Goal: Information Seeking & Learning: Check status

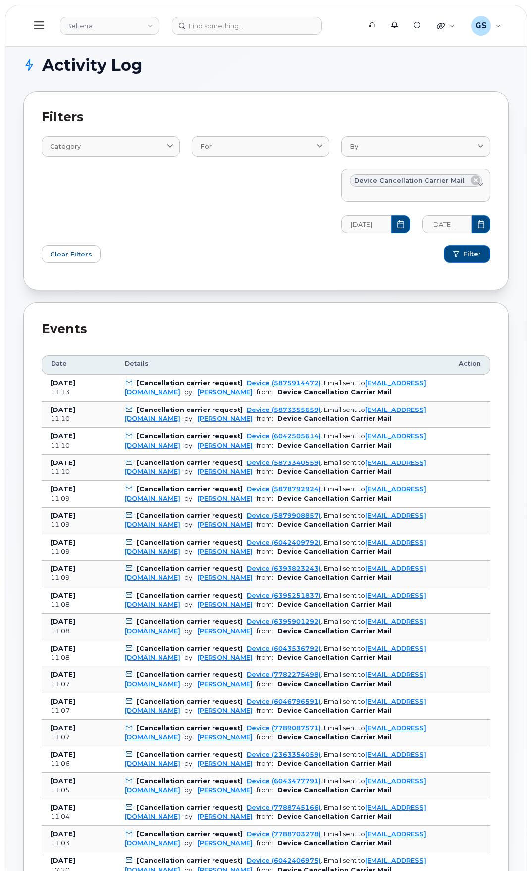
click at [44, 27] on button at bounding box center [39, 25] width 32 height 29
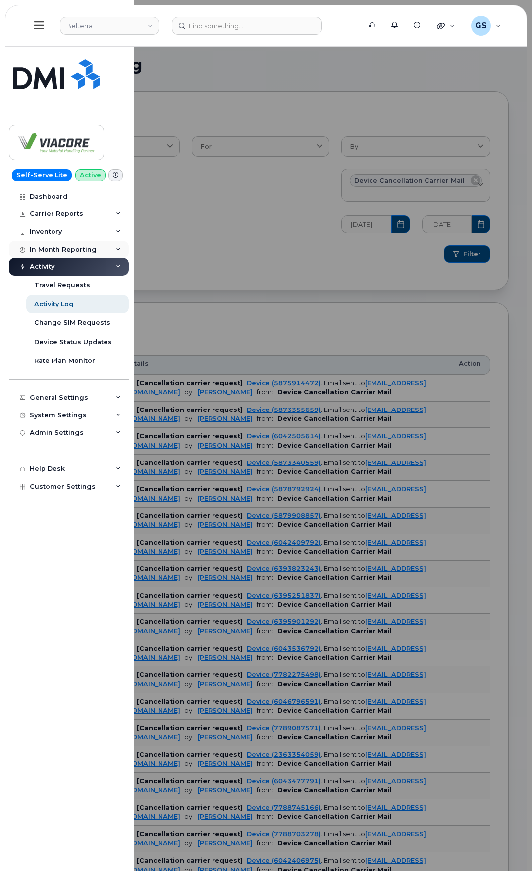
click at [72, 246] on div "In Month Reporting" at bounding box center [63, 250] width 67 height 8
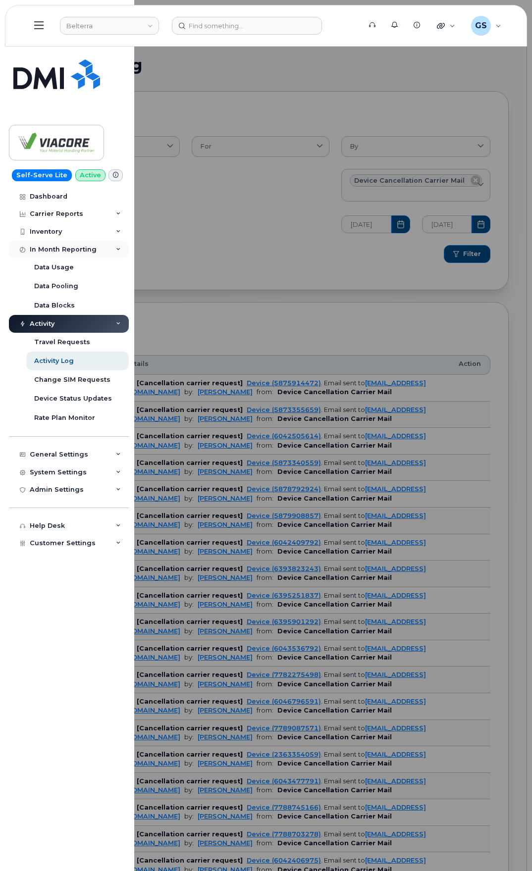
click at [89, 252] on div "In Month Reporting" at bounding box center [63, 250] width 67 height 8
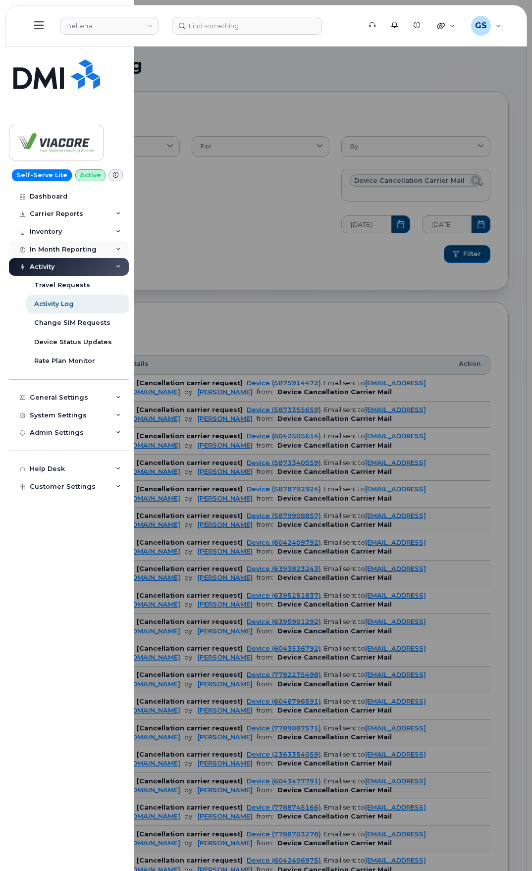
click at [75, 251] on div "In Month Reporting" at bounding box center [63, 250] width 67 height 8
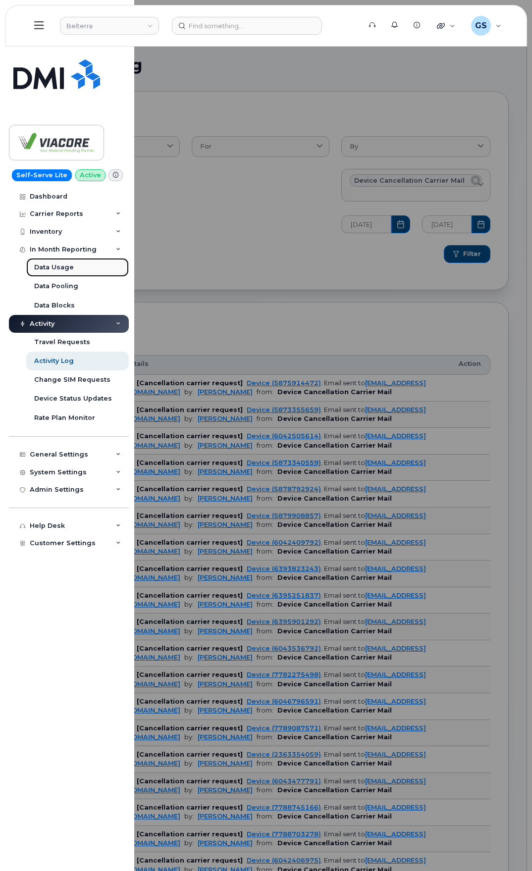
click at [64, 267] on div "Data Usage" at bounding box center [54, 267] width 40 height 9
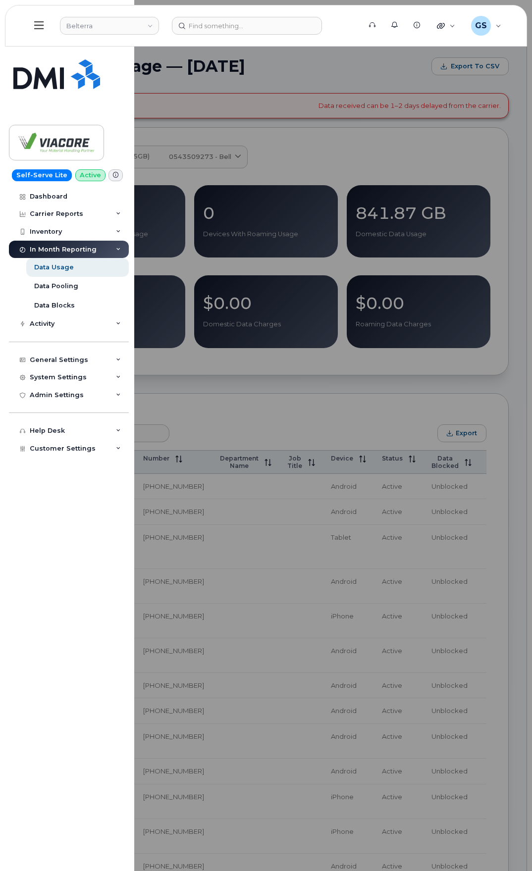
click at [478, 118] on div at bounding box center [266, 435] width 532 height 871
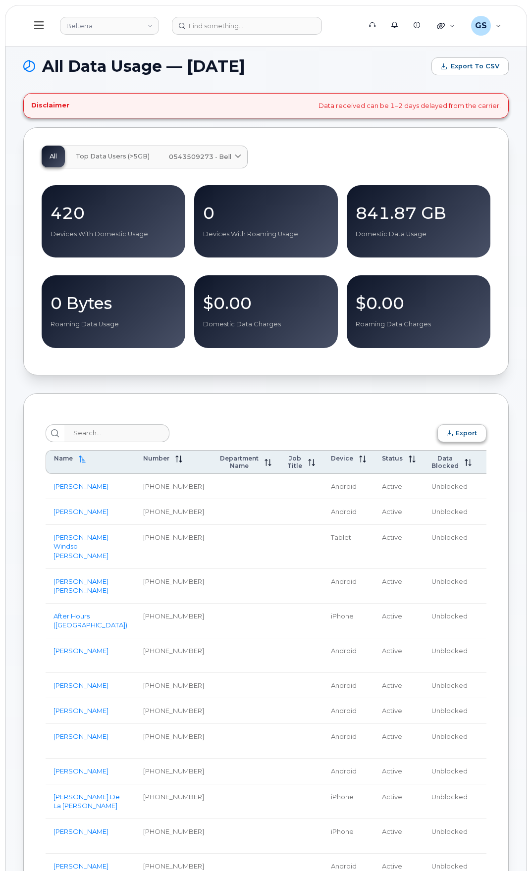
click at [462, 437] on span "Export" at bounding box center [466, 432] width 21 height 7
click at [225, 30] on input at bounding box center [247, 26] width 150 height 18
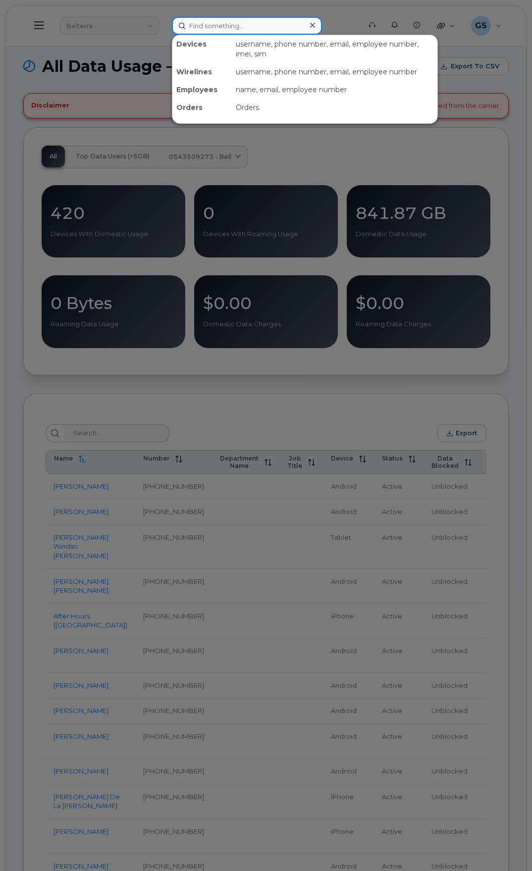
paste input "6042407354"
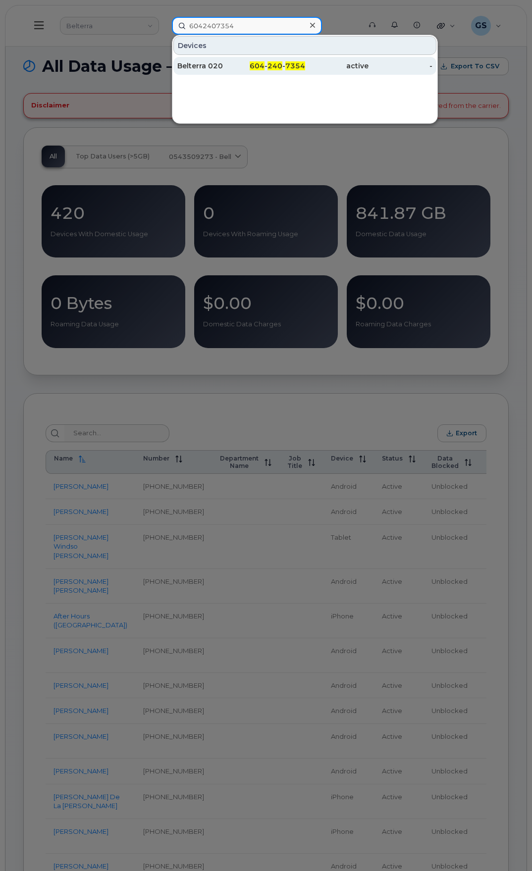
type input "6042407354"
click at [284, 67] on div "604 - 240 - 7354" at bounding box center [273, 66] width 64 height 10
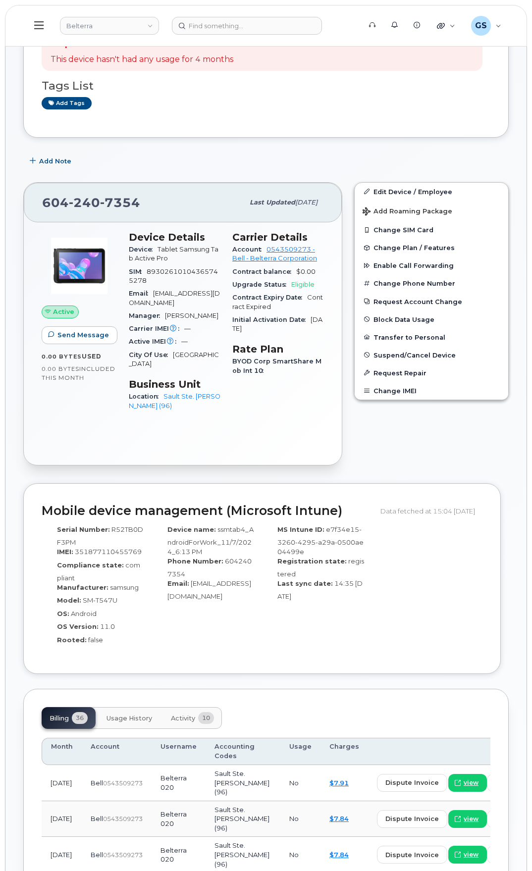
scroll to position [149, 0]
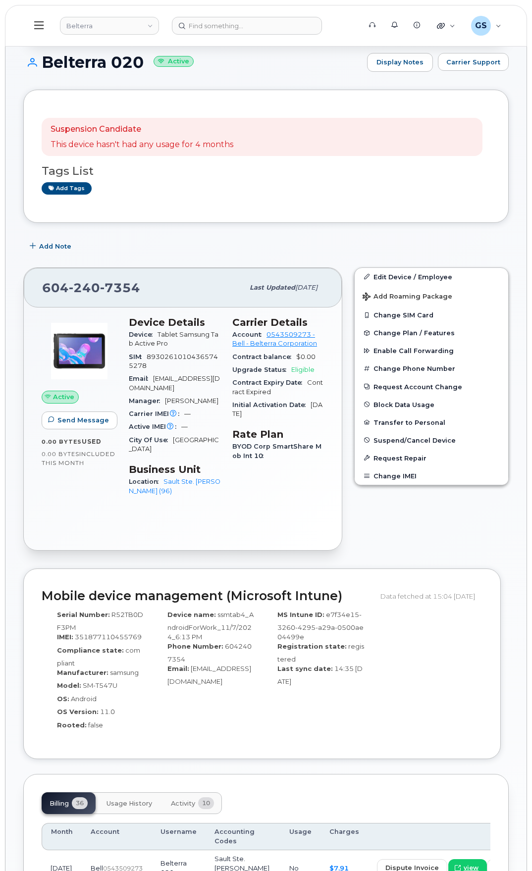
drag, startPoint x: 83, startPoint y: 496, endPoint x: 73, endPoint y: 500, distance: 10.2
drag, startPoint x: 73, startPoint y: 500, endPoint x: 0, endPoint y: 511, distance: 74.1
click at [0, 511] on body "Belterra Support Alerts Knowledge Base Quicklinks Suspend / Cancel Device Chang…" at bounding box center [266, 851] width 532 height 2001
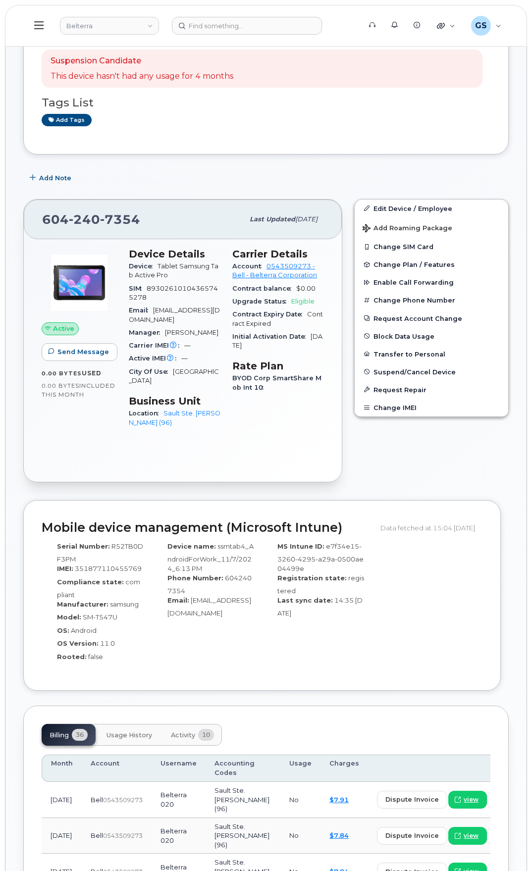
scroll to position [0, 0]
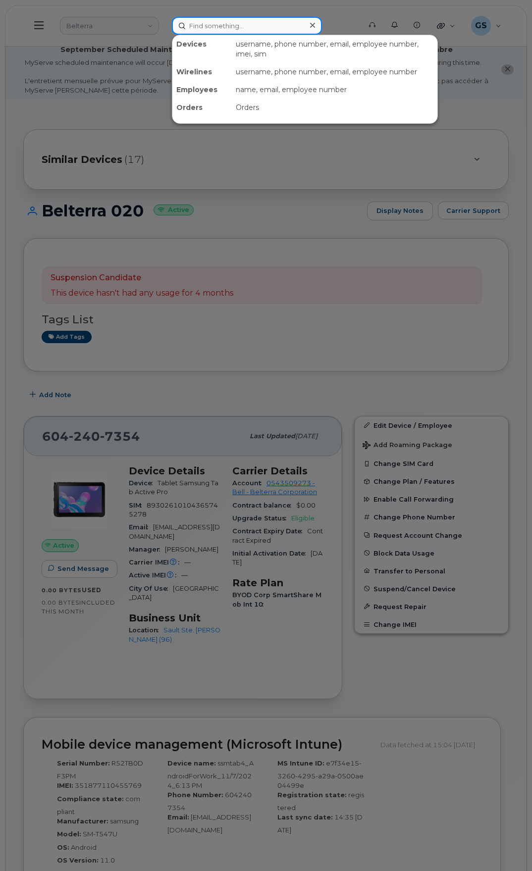
click at [263, 29] on input at bounding box center [247, 26] width 150 height 18
paste input "5483283301"
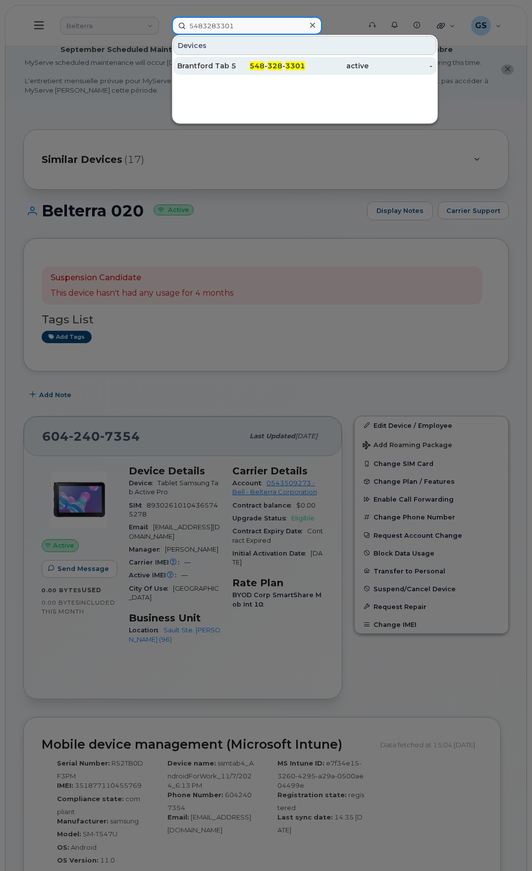
type input "5483283301"
click at [252, 62] on span "548" at bounding box center [257, 65] width 15 height 9
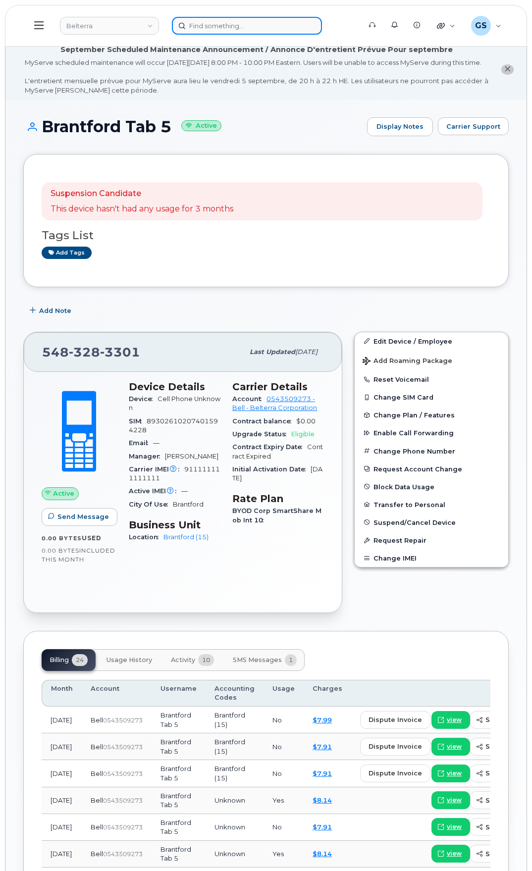
click at [213, 27] on input at bounding box center [247, 26] width 150 height 18
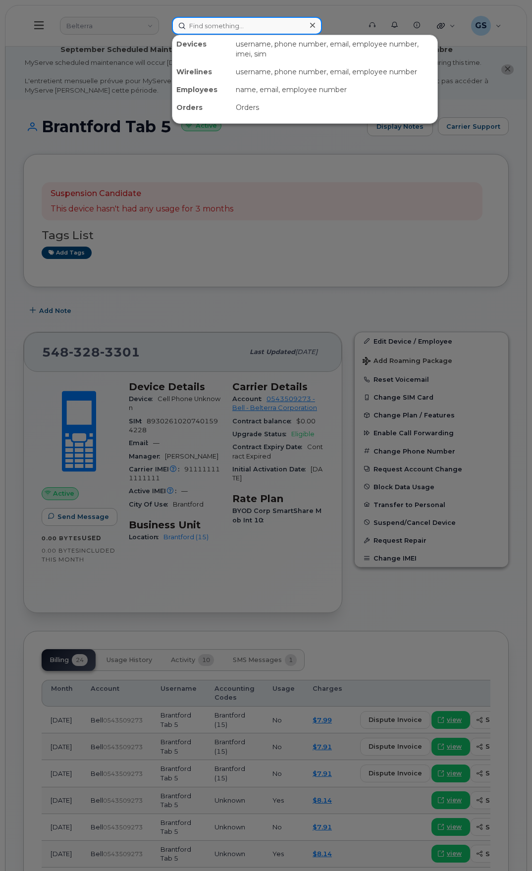
paste input "2363347310"
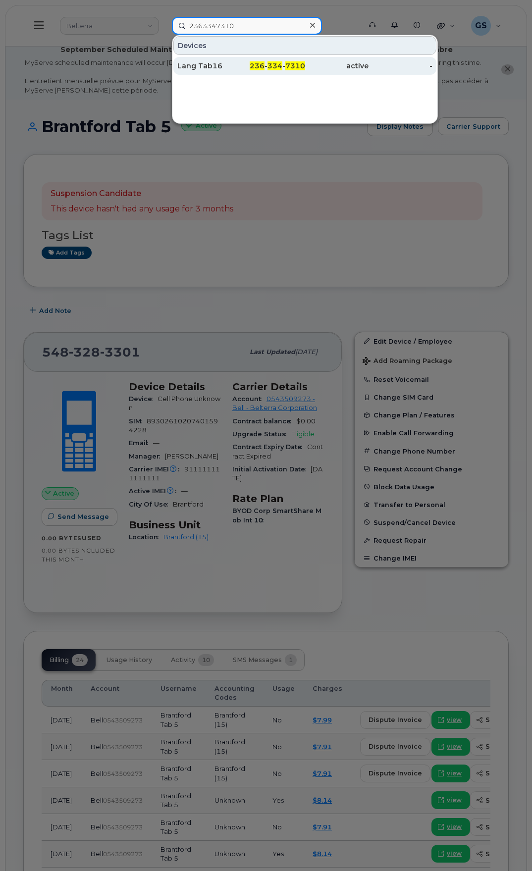
type input "2363347310"
click at [258, 69] on span "236" at bounding box center [257, 65] width 15 height 9
